Goal: Information Seeking & Learning: Learn about a topic

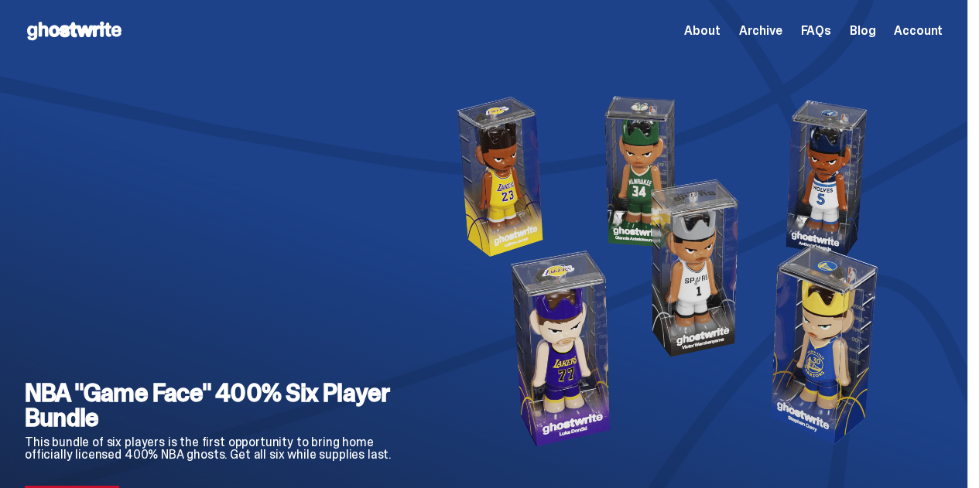
click at [818, 151] on img at bounding box center [675, 271] width 486 height 418
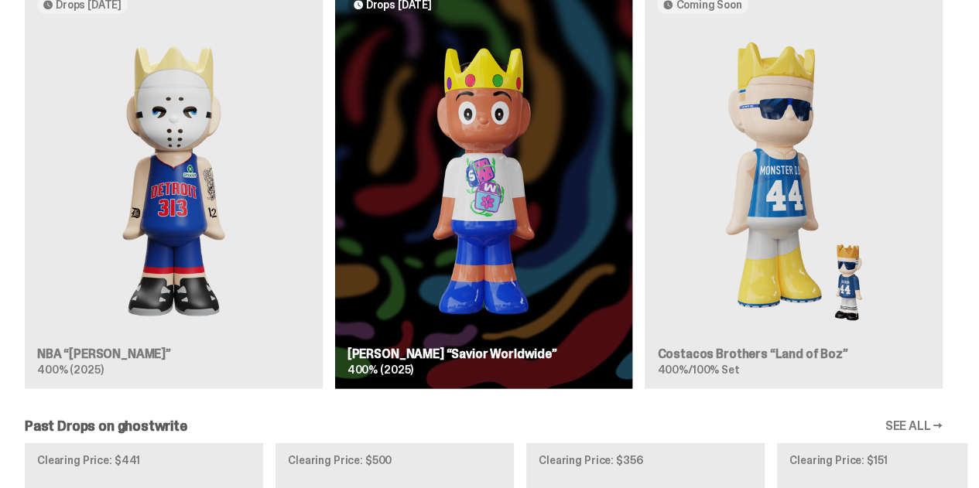
scroll to position [917, 0]
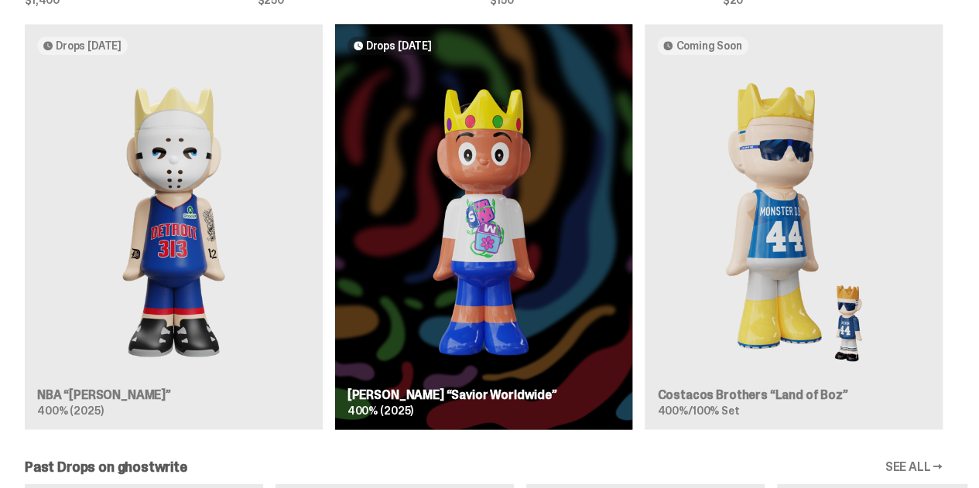
click at [183, 200] on div "Drops [DATE] NBA “[PERSON_NAME]” 400% (2025) Drops [DATE] [PERSON_NAME] “Savior…" at bounding box center [484, 233] width 968 height 418
click at [183, 228] on div "Drops [DATE] NBA “[PERSON_NAME]” 400% (2025) Drops [DATE] [PERSON_NAME] “Savior…" at bounding box center [484, 233] width 968 height 418
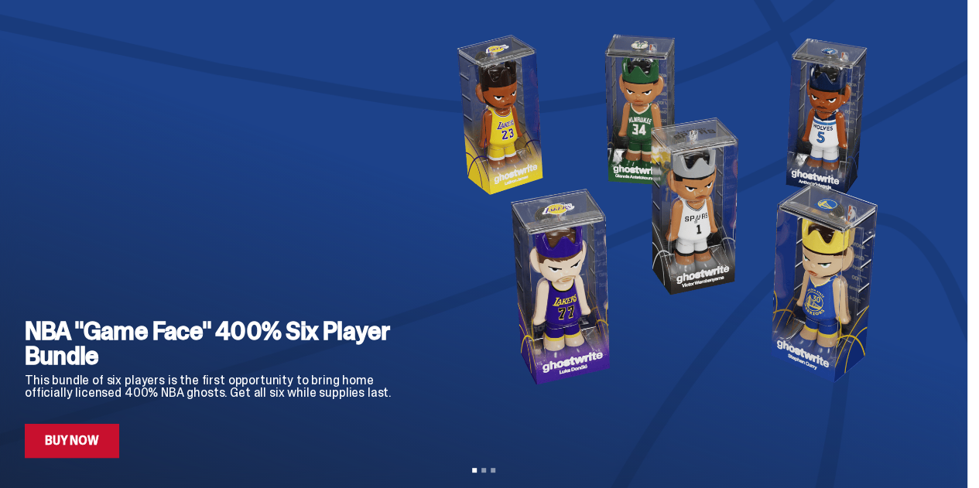
scroll to position [0, 0]
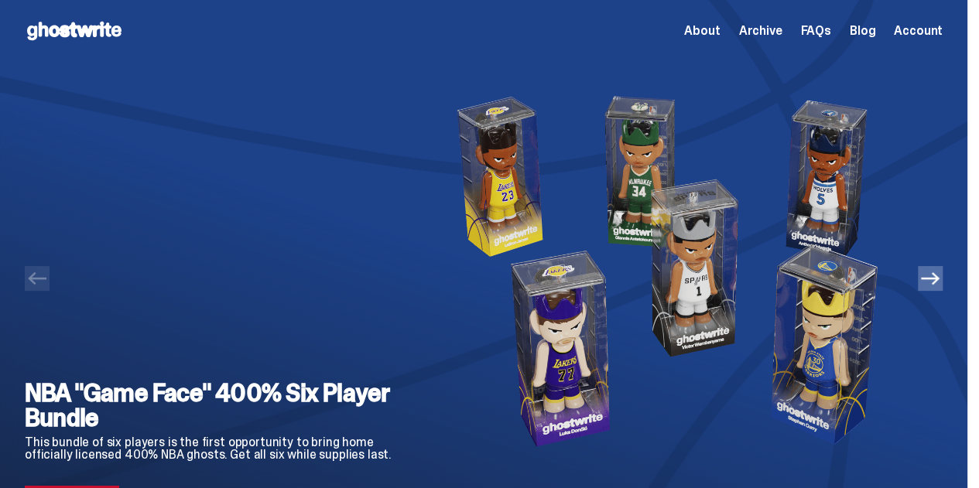
click at [940, 283] on icon "Next" at bounding box center [930, 278] width 19 height 12
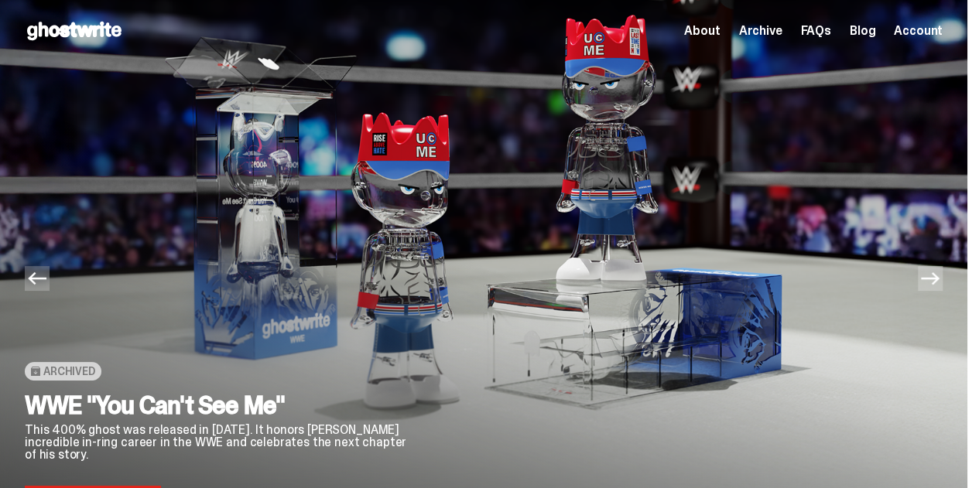
click at [940, 283] on icon "Next" at bounding box center [930, 278] width 19 height 12
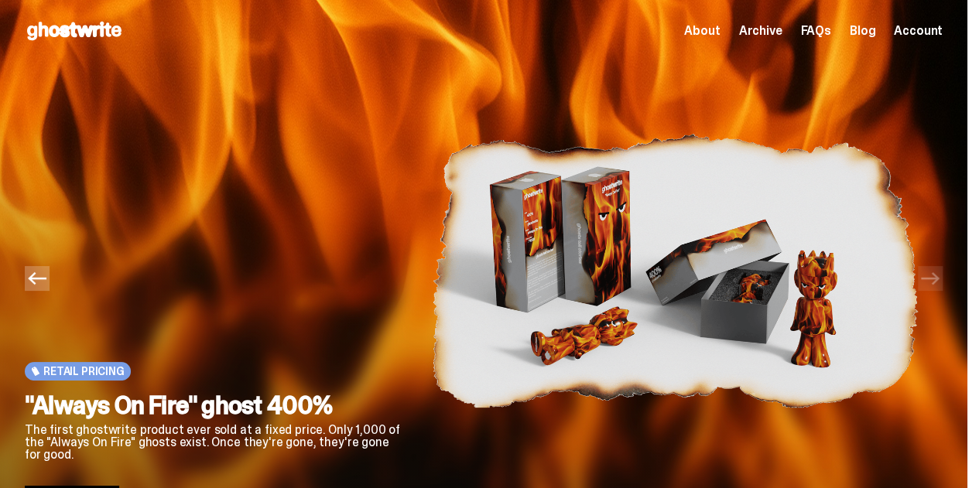
click at [37, 287] on icon "Previous" at bounding box center [37, 278] width 19 height 19
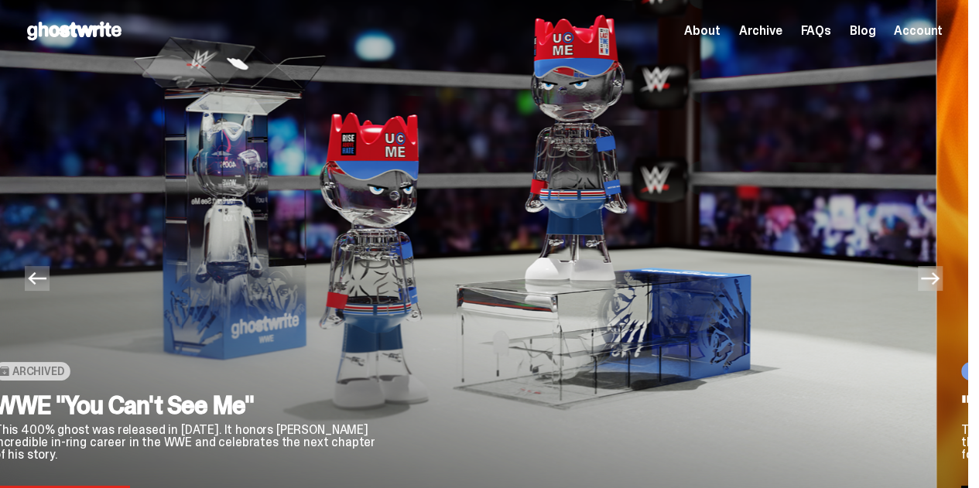
click at [37, 287] on icon "Previous" at bounding box center [37, 278] width 19 height 19
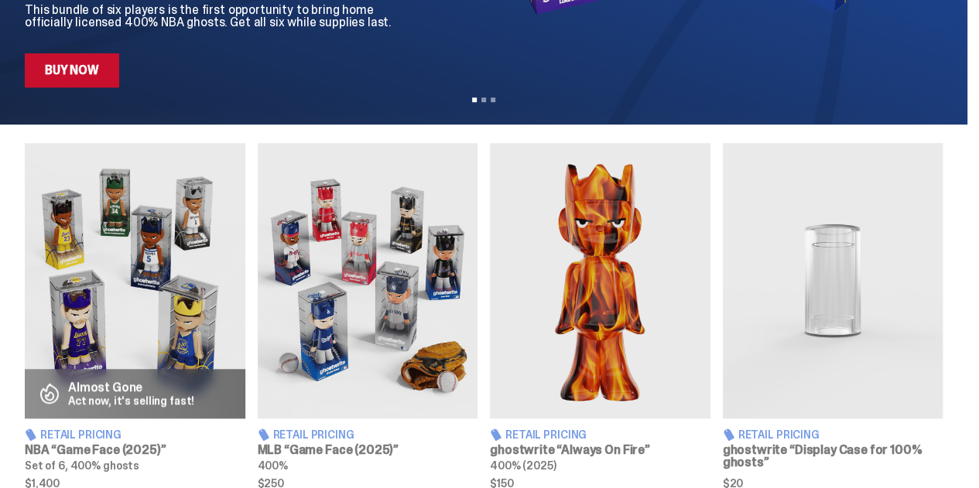
scroll to position [433, 0]
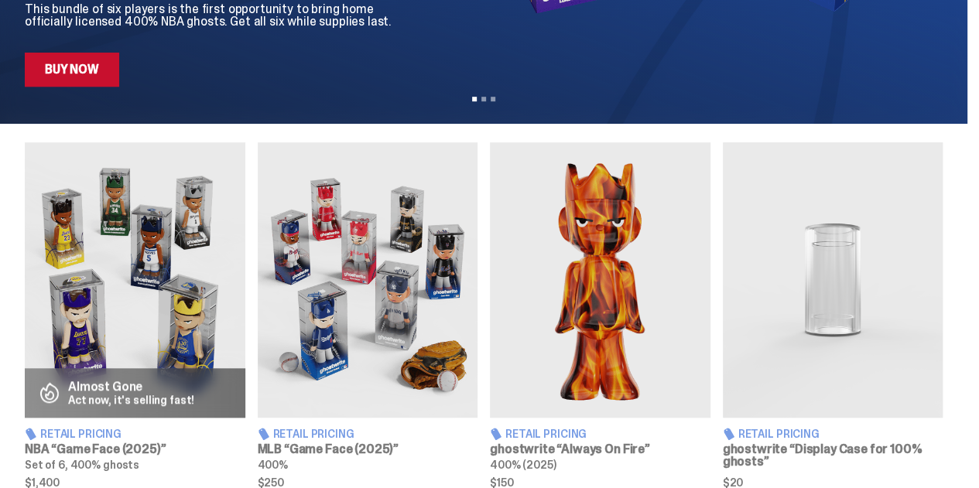
click at [794, 214] on img at bounding box center [833, 280] width 221 height 276
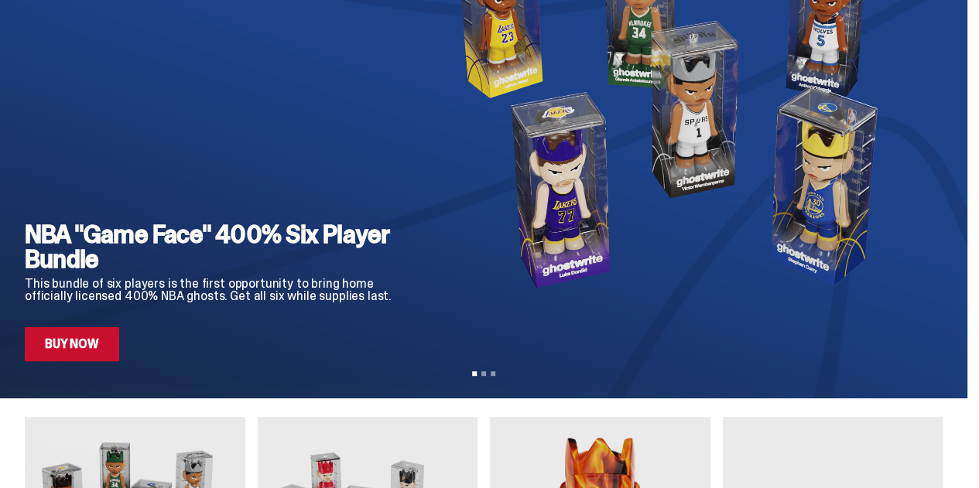
scroll to position [155, 0]
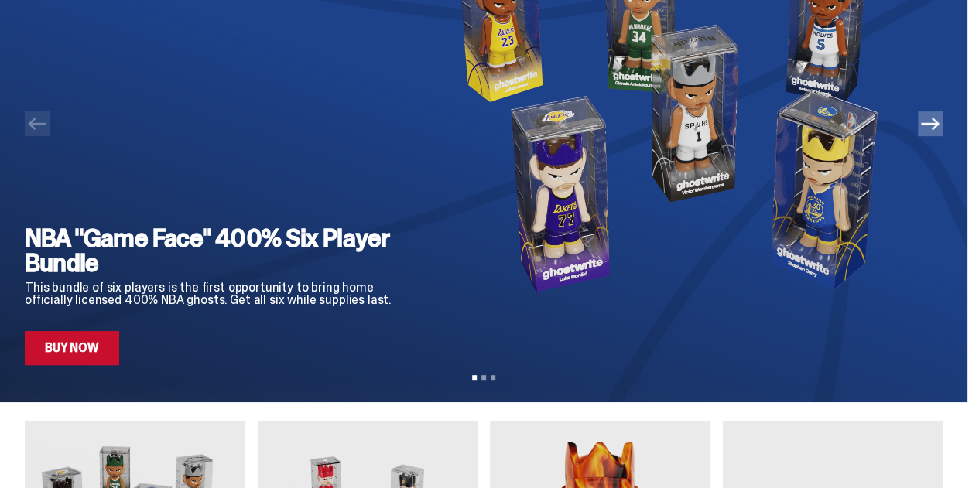
click at [954, 129] on div "NBA "Game Face" 400% Six Player Bundle This bundle of six players is the first …" at bounding box center [484, 136] width 968 height 458
click at [940, 128] on icon "Next" at bounding box center [930, 124] width 19 height 19
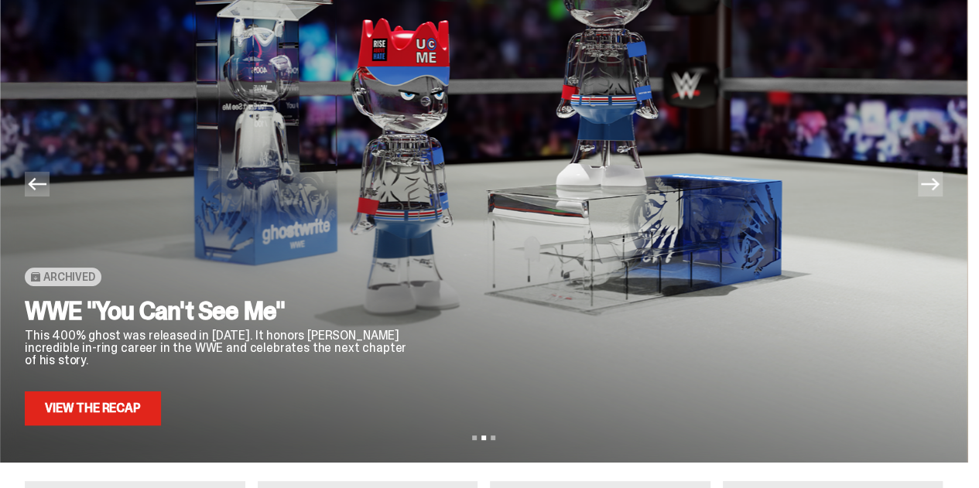
scroll to position [62, 0]
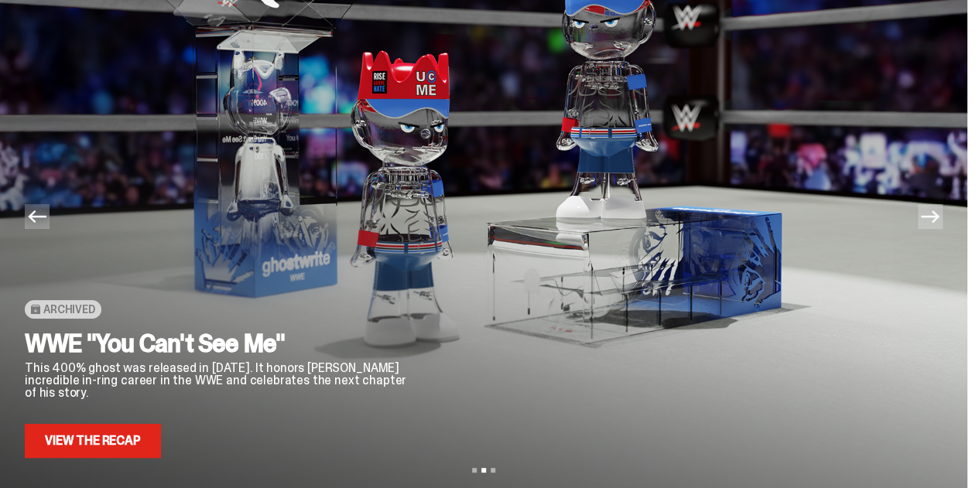
click at [940, 224] on icon "Next" at bounding box center [930, 216] width 19 height 19
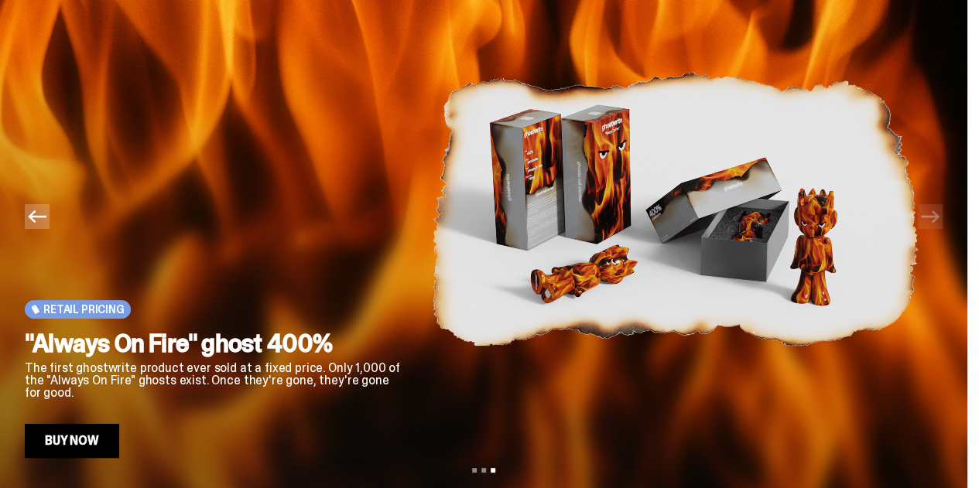
click at [36, 213] on icon "Previous" at bounding box center [37, 216] width 19 height 19
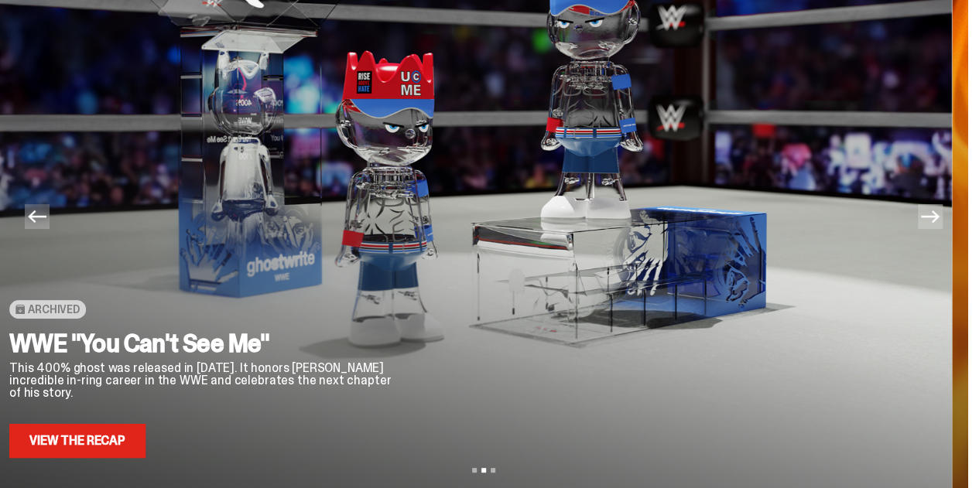
click at [36, 213] on icon "Previous" at bounding box center [37, 216] width 19 height 19
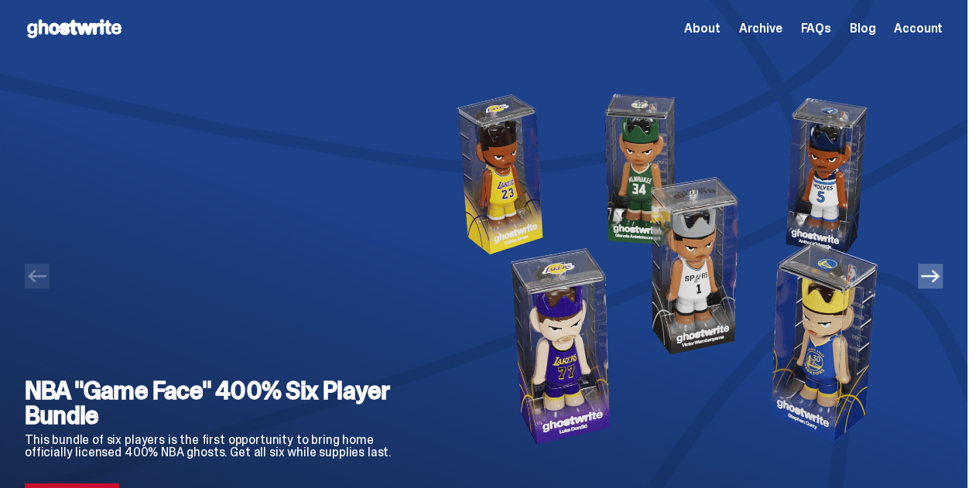
scroll to position [0, 0]
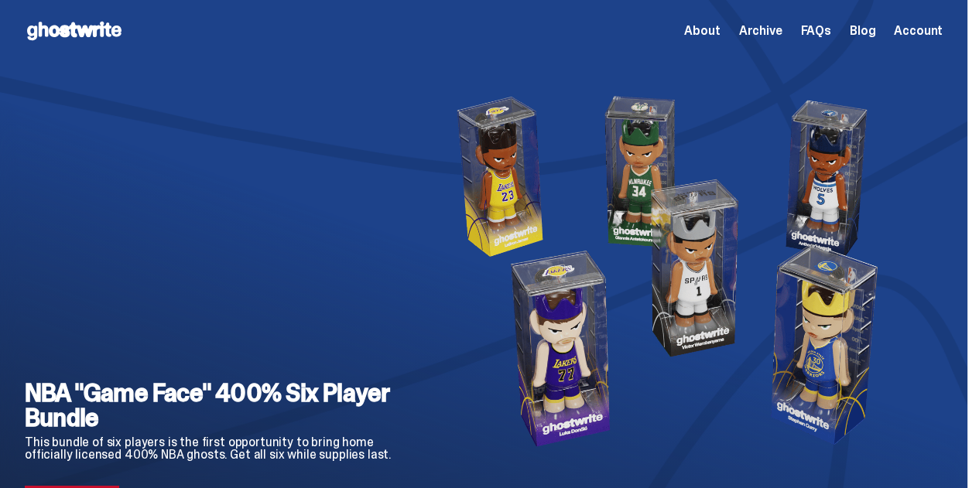
click at [762, 27] on span "Archive" at bounding box center [759, 31] width 43 height 12
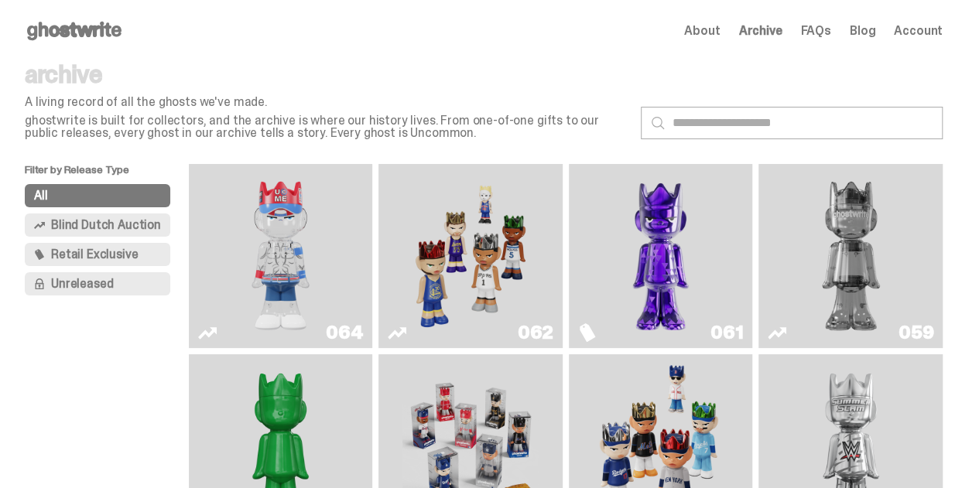
click at [108, 223] on span "Blind Dutch Auction" at bounding box center [106, 225] width 110 height 12
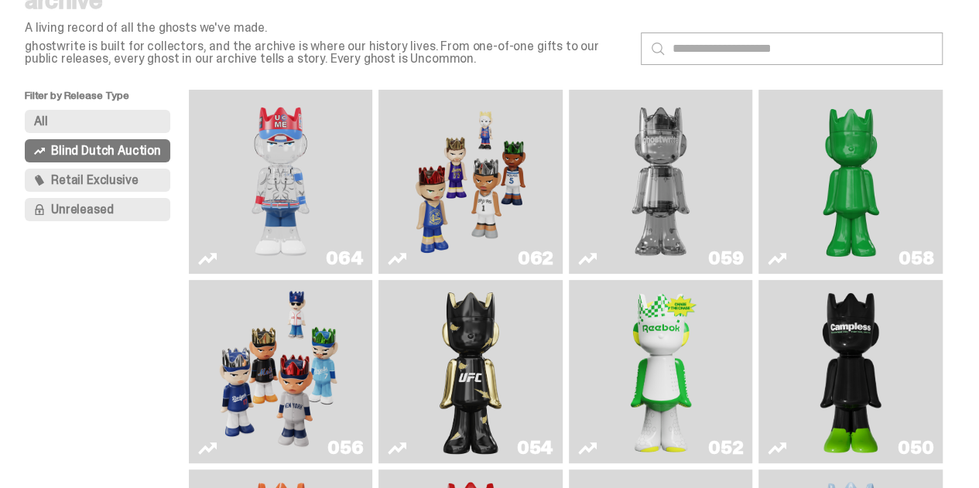
scroll to position [43, 0]
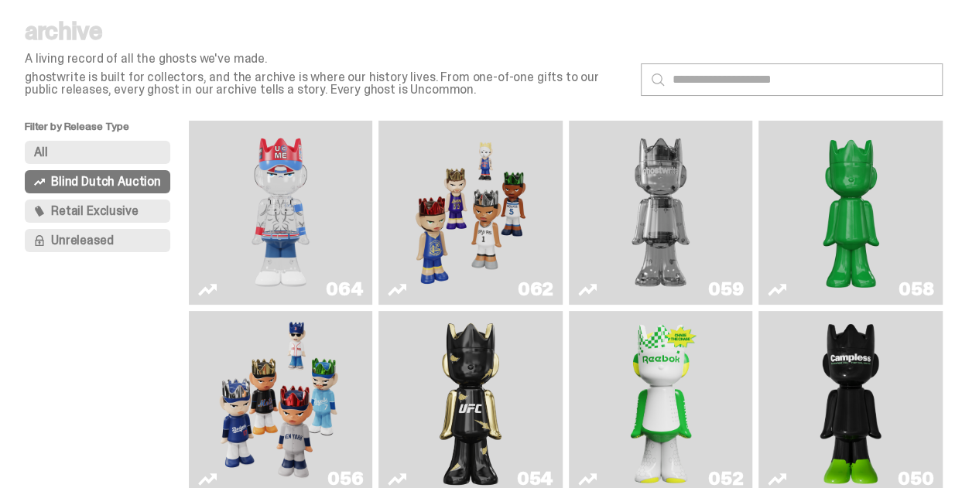
click at [133, 209] on span "Retail Exclusive" at bounding box center [94, 211] width 87 height 12
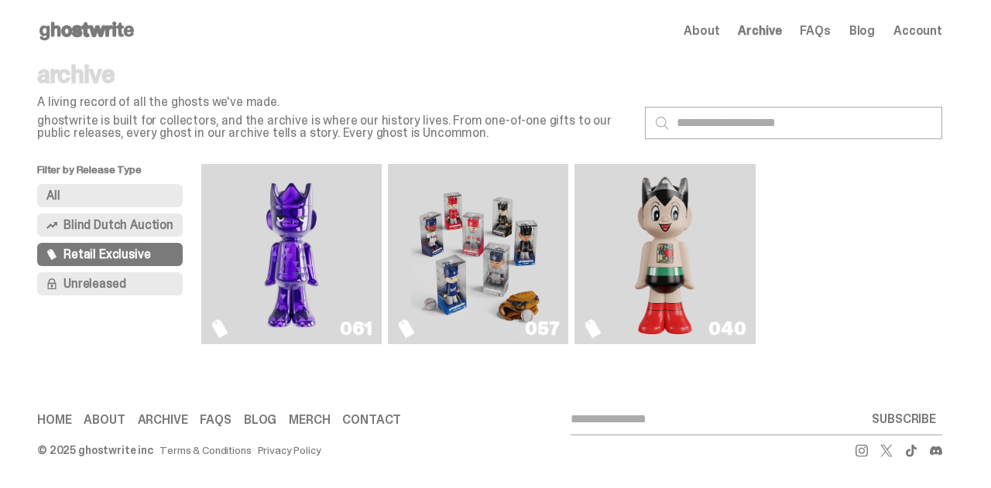
click at [127, 252] on span "Retail Exclusive" at bounding box center [106, 254] width 87 height 12
click at [105, 278] on span "Unreleased" at bounding box center [94, 284] width 62 height 12
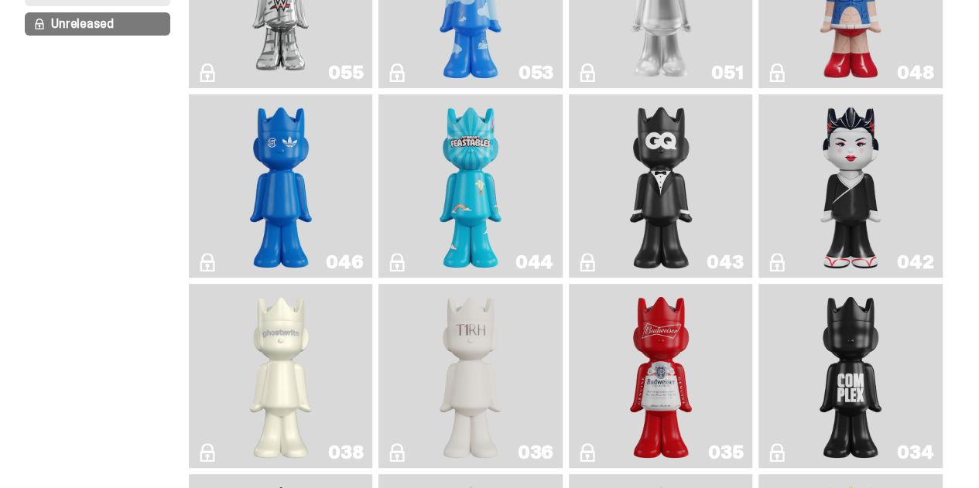
scroll to position [248, 0]
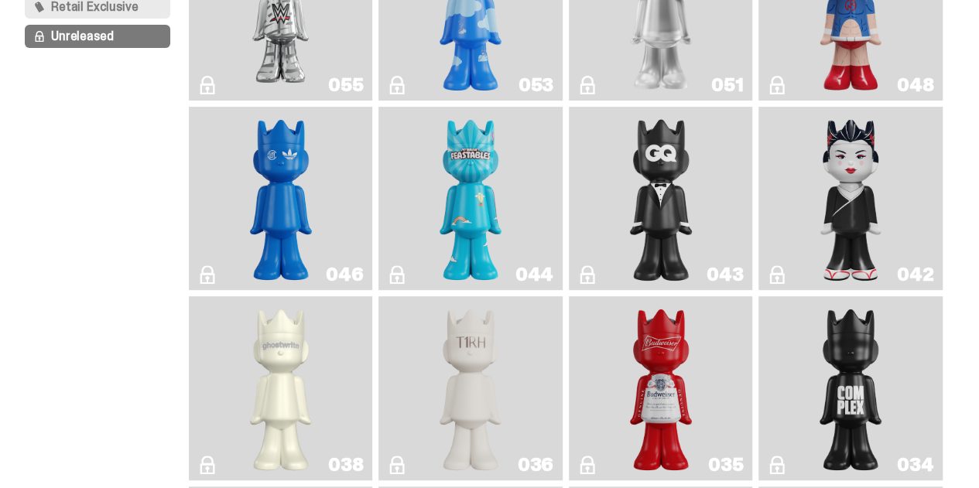
click at [475, 190] on img "Feastables" at bounding box center [470, 199] width 74 height 172
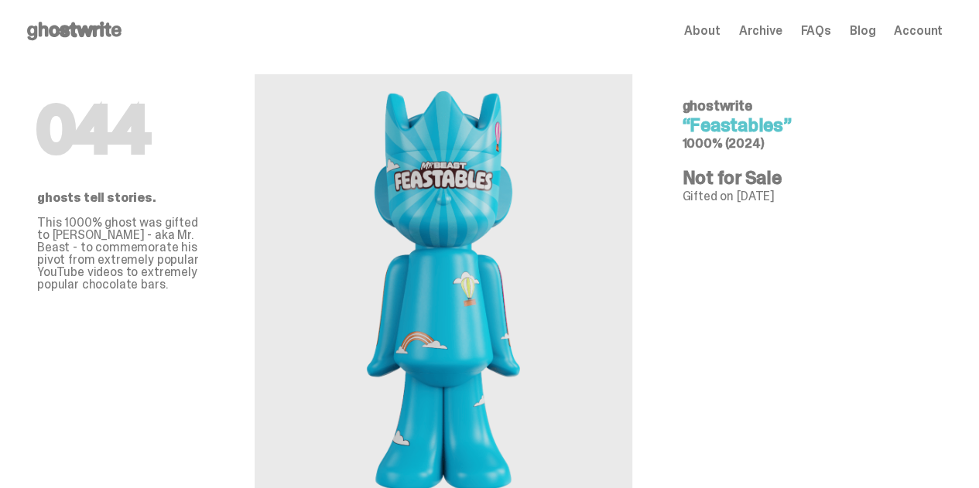
click at [771, 26] on span "Archive" at bounding box center [759, 31] width 43 height 12
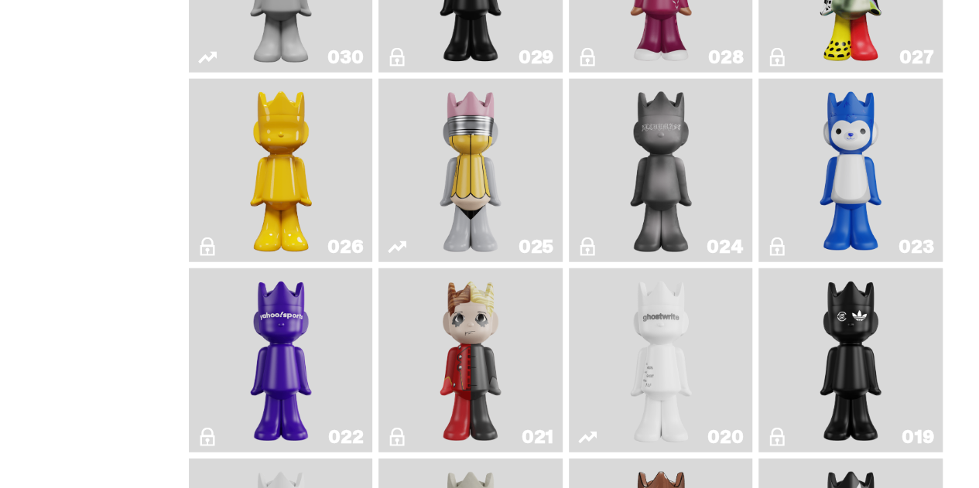
scroll to position [1827, 0]
